Goal: Navigation & Orientation: Find specific page/section

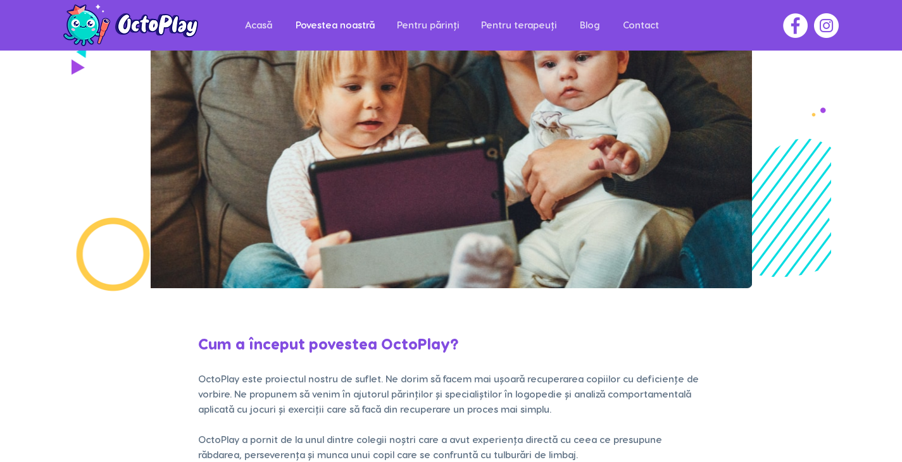
scroll to position [193, 0]
click at [418, 22] on p "Pentru părinți" at bounding box center [427, 25] width 75 height 28
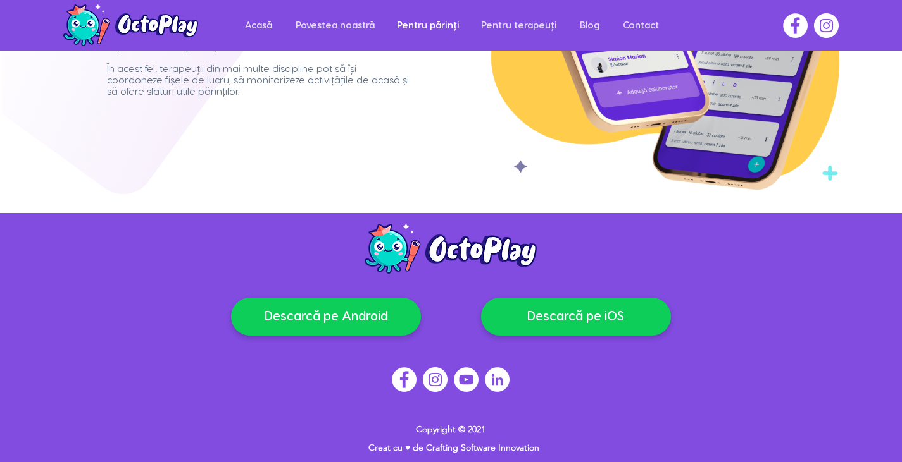
scroll to position [1559, 0]
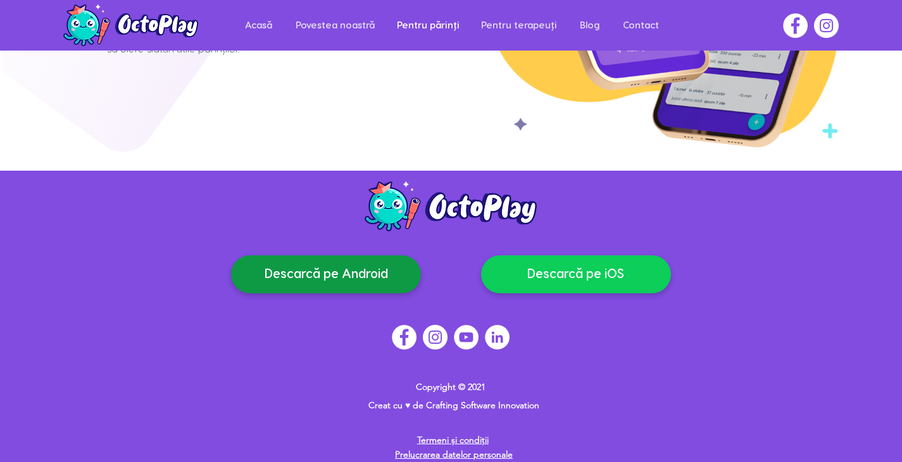
click at [310, 275] on span "Descarcă pe Android" at bounding box center [325, 275] width 123 height 18
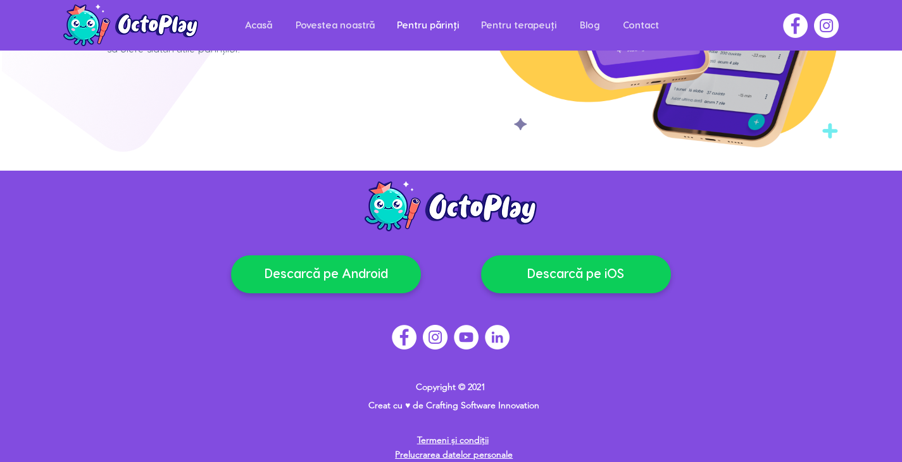
click at [394, 328] on img "Facebook" at bounding box center [404, 337] width 25 height 25
click at [257, 25] on p "Acasă" at bounding box center [259, 25] width 40 height 28
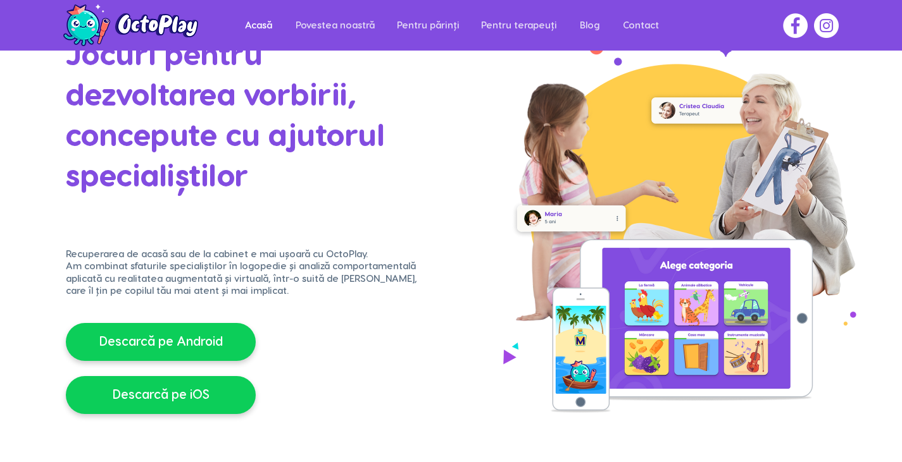
scroll to position [106, 0]
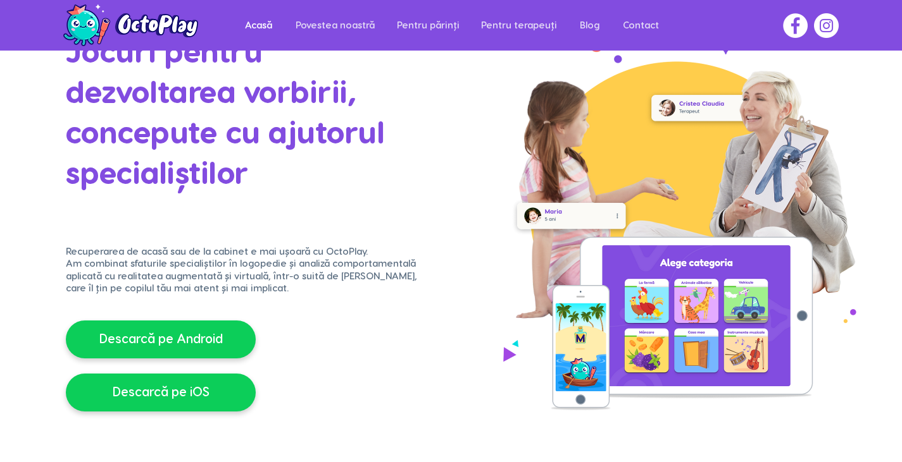
click at [817, 60] on img "main content" at bounding box center [676, 223] width 361 height 378
